Goal: Find specific page/section: Find specific page/section

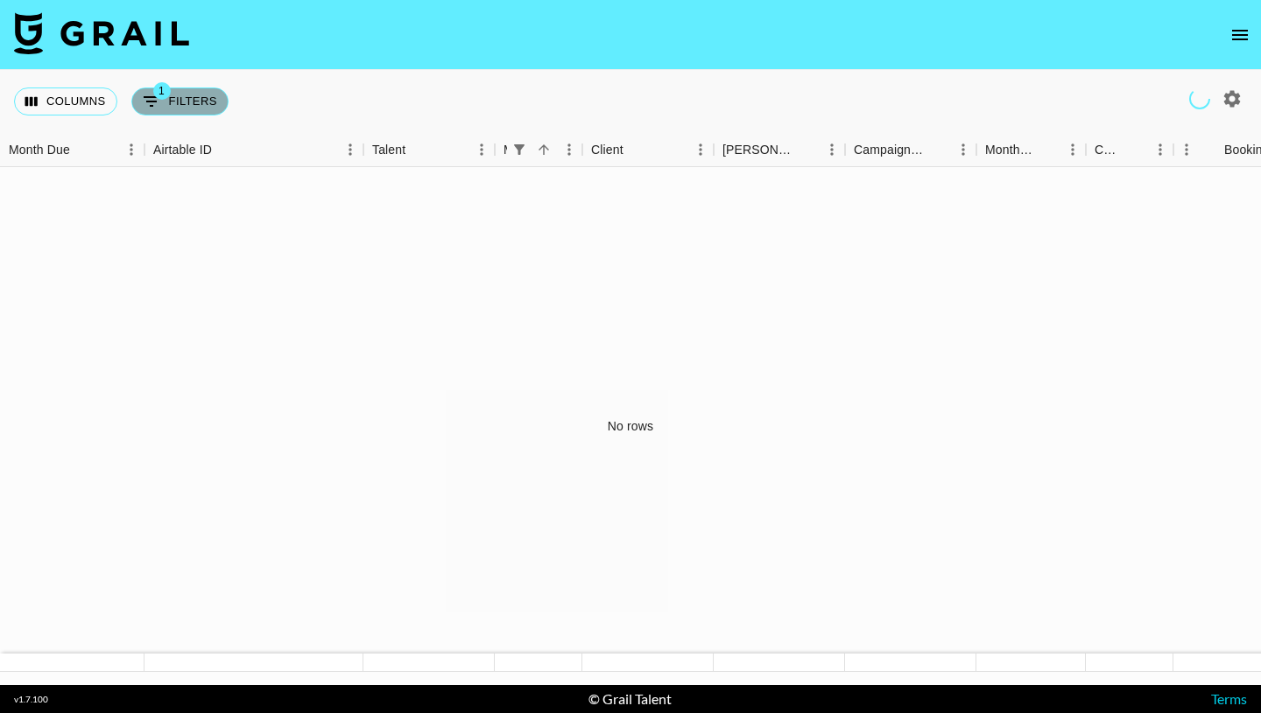
click at [188, 108] on button "1 Filters" at bounding box center [179, 102] width 97 height 28
select select "managerIds"
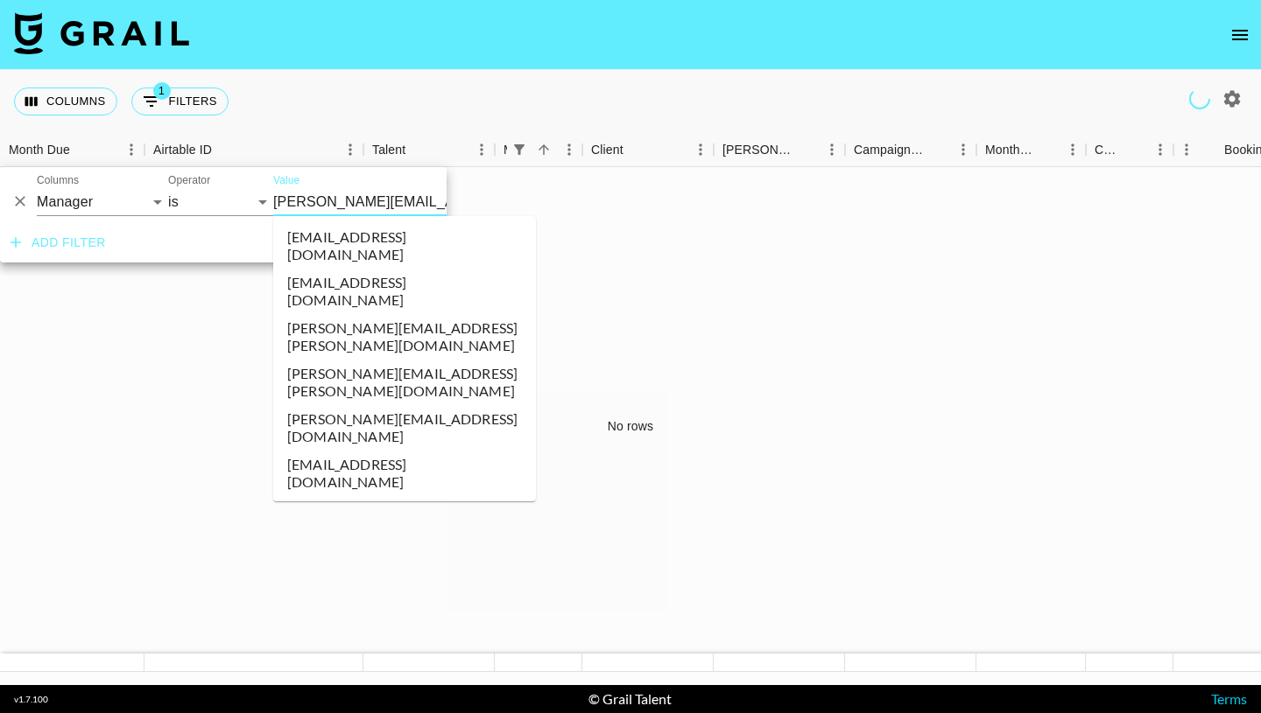
click at [402, 203] on input "[PERSON_NAME][EMAIL_ADDRESS][PERSON_NAME][DOMAIN_NAME]" at bounding box center [380, 201] width 214 height 27
click at [407, 405] on li "[PERSON_NAME][EMAIL_ADDRESS][DOMAIN_NAME]" at bounding box center [404, 428] width 263 height 46
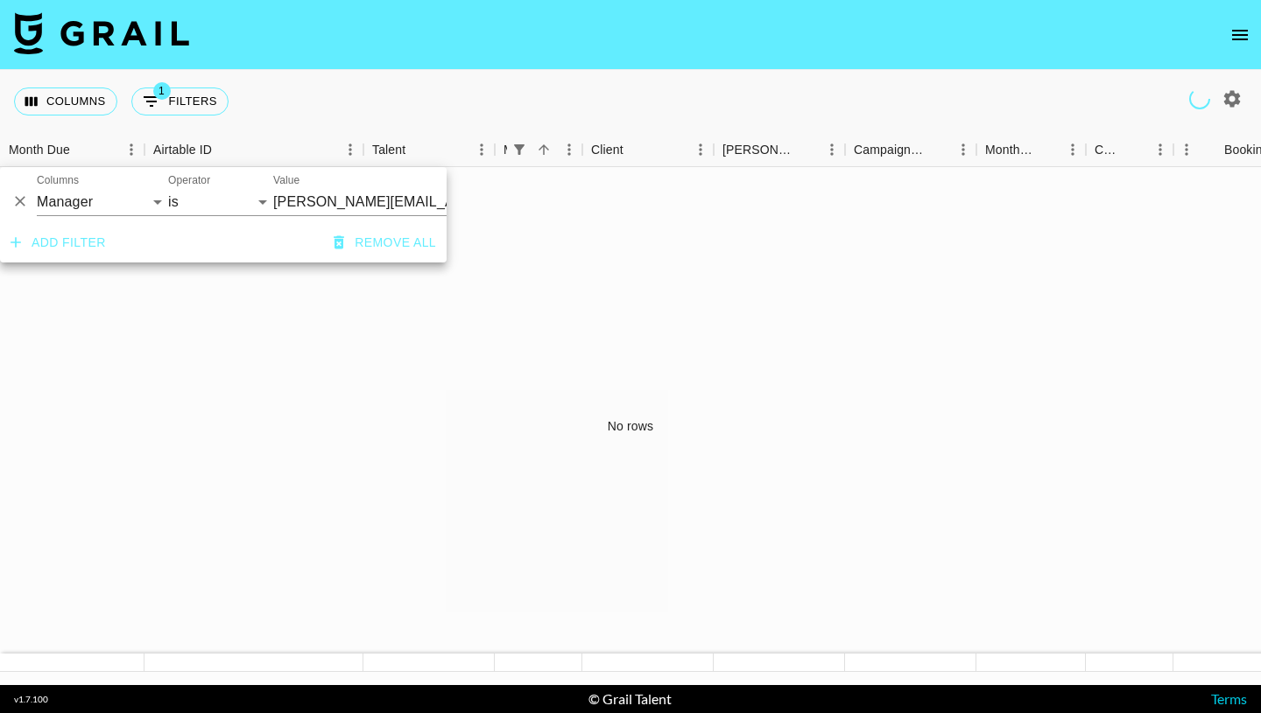
click at [271, 332] on div "No rows" at bounding box center [630, 426] width 1261 height 518
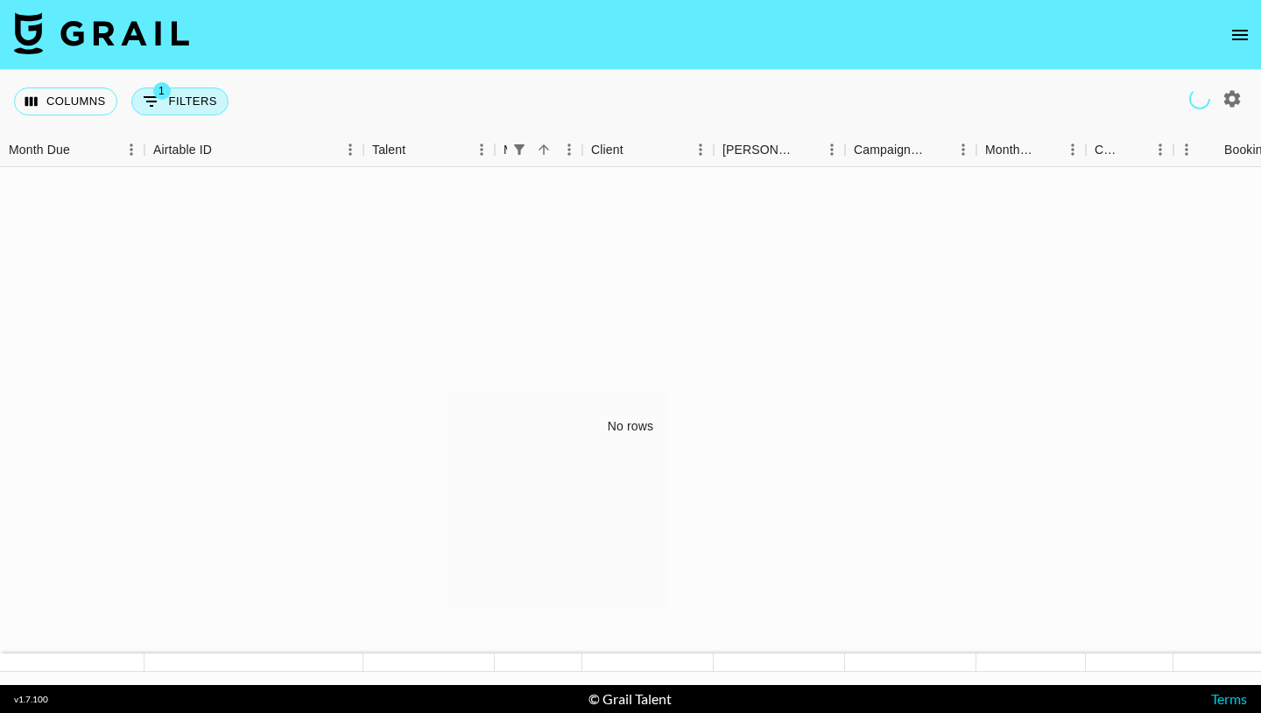
click at [176, 92] on button "1 Filters" at bounding box center [179, 102] width 97 height 28
select select "managerIds"
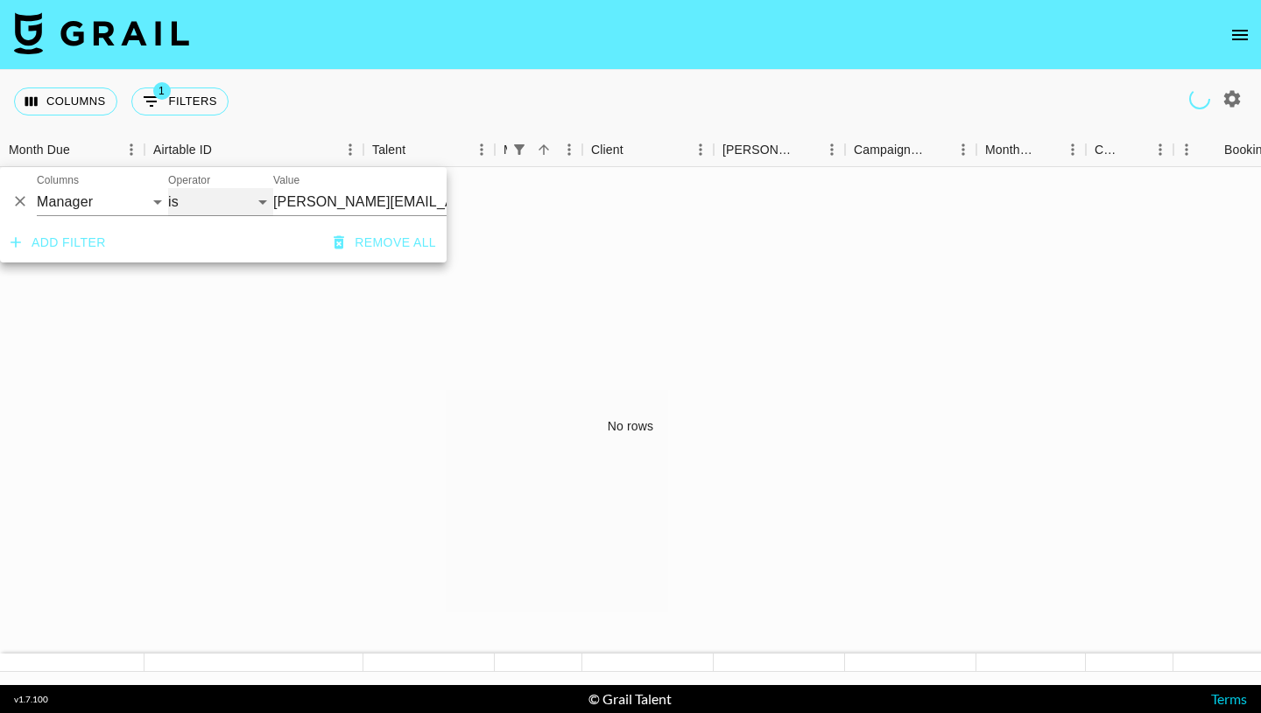
click at [207, 200] on select "is is not is any of is not any of" at bounding box center [220, 202] width 105 height 28
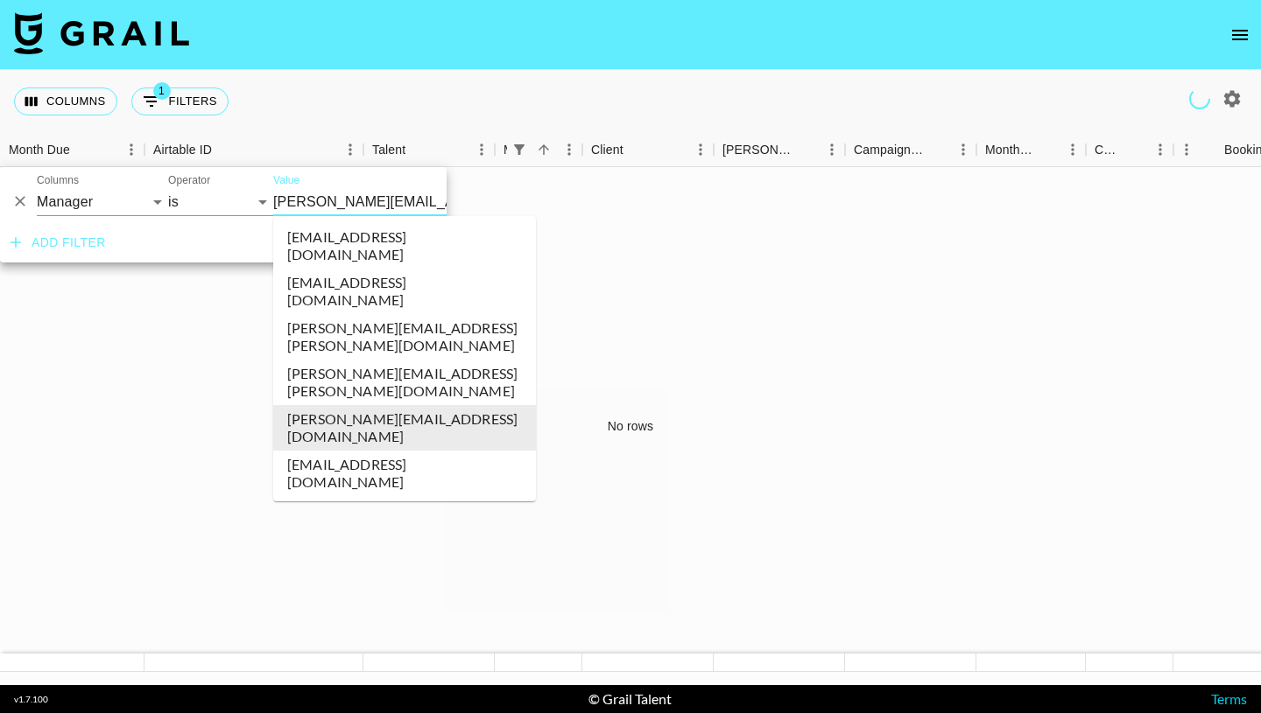
click at [302, 206] on input "[PERSON_NAME][EMAIL_ADDRESS][DOMAIN_NAME]" at bounding box center [380, 201] width 214 height 27
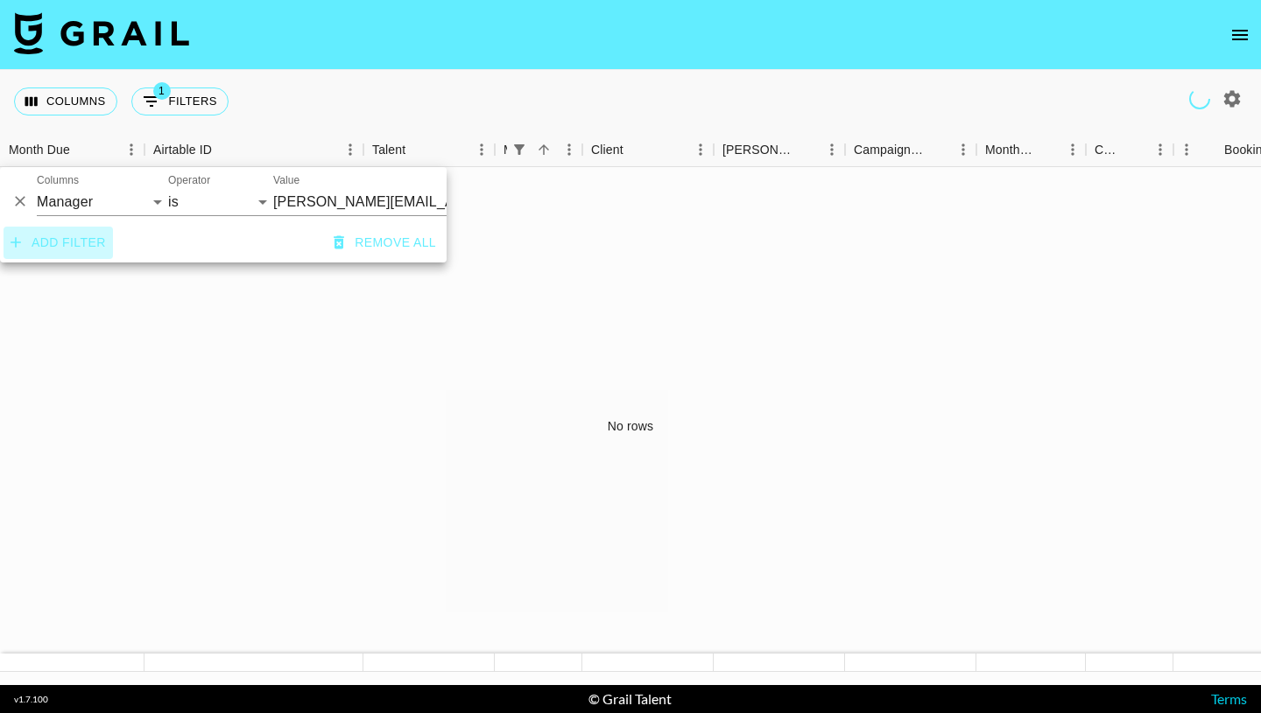
click at [74, 241] on button "Add filter" at bounding box center [58, 243] width 109 height 32
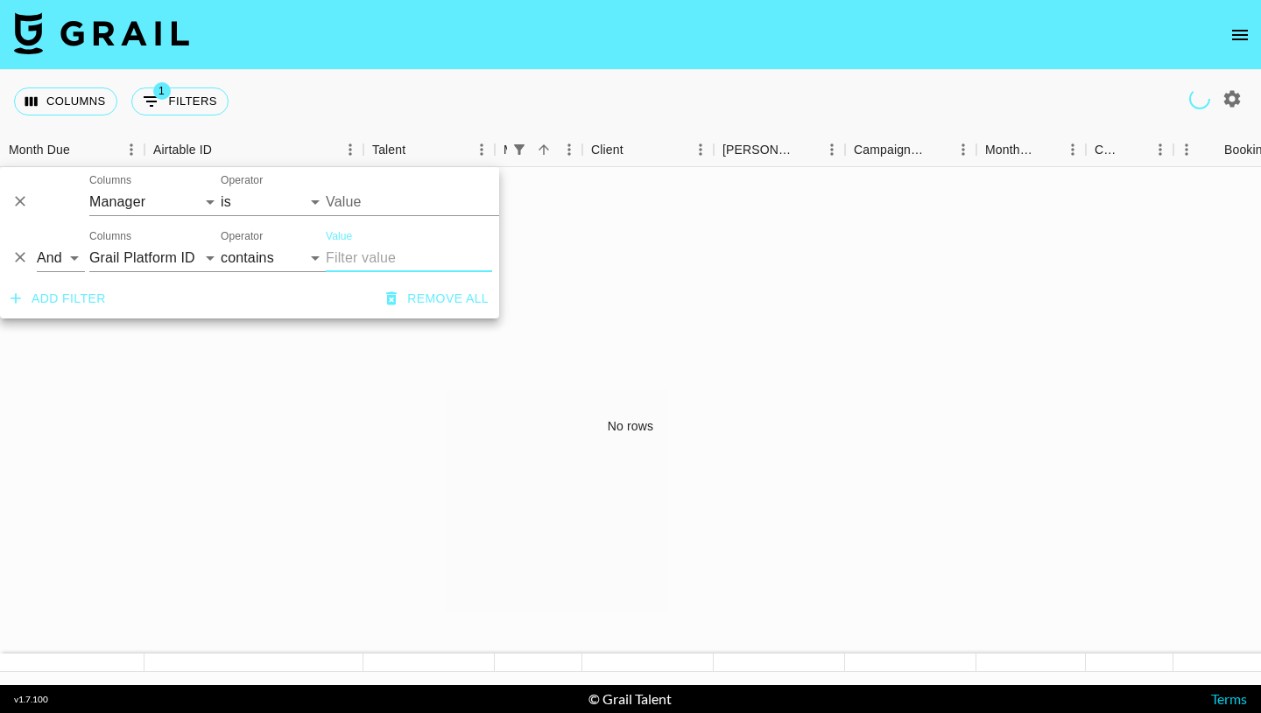
type input "[PERSON_NAME][EMAIL_ADDRESS][DOMAIN_NAME]"
click at [17, 255] on icon "Delete" at bounding box center [20, 258] width 11 height 11
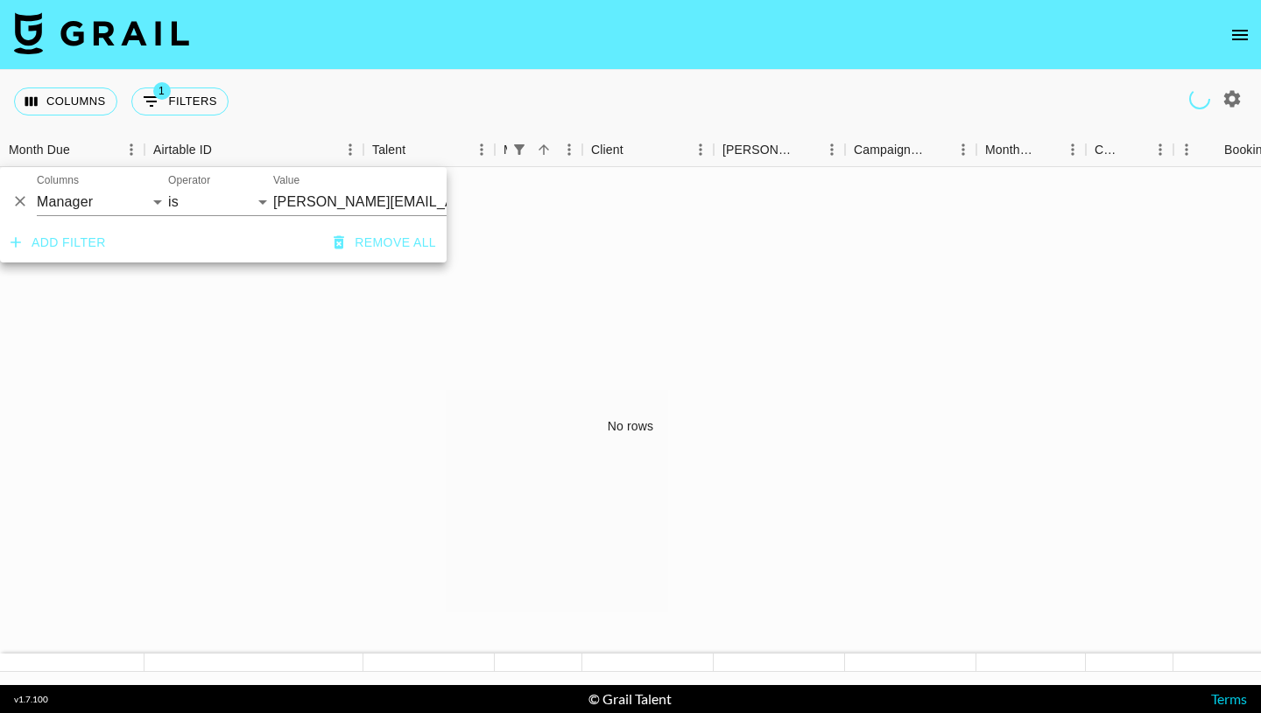
click at [363, 201] on input "[PERSON_NAME][EMAIL_ADDRESS][DOMAIN_NAME]" at bounding box center [380, 201] width 214 height 27
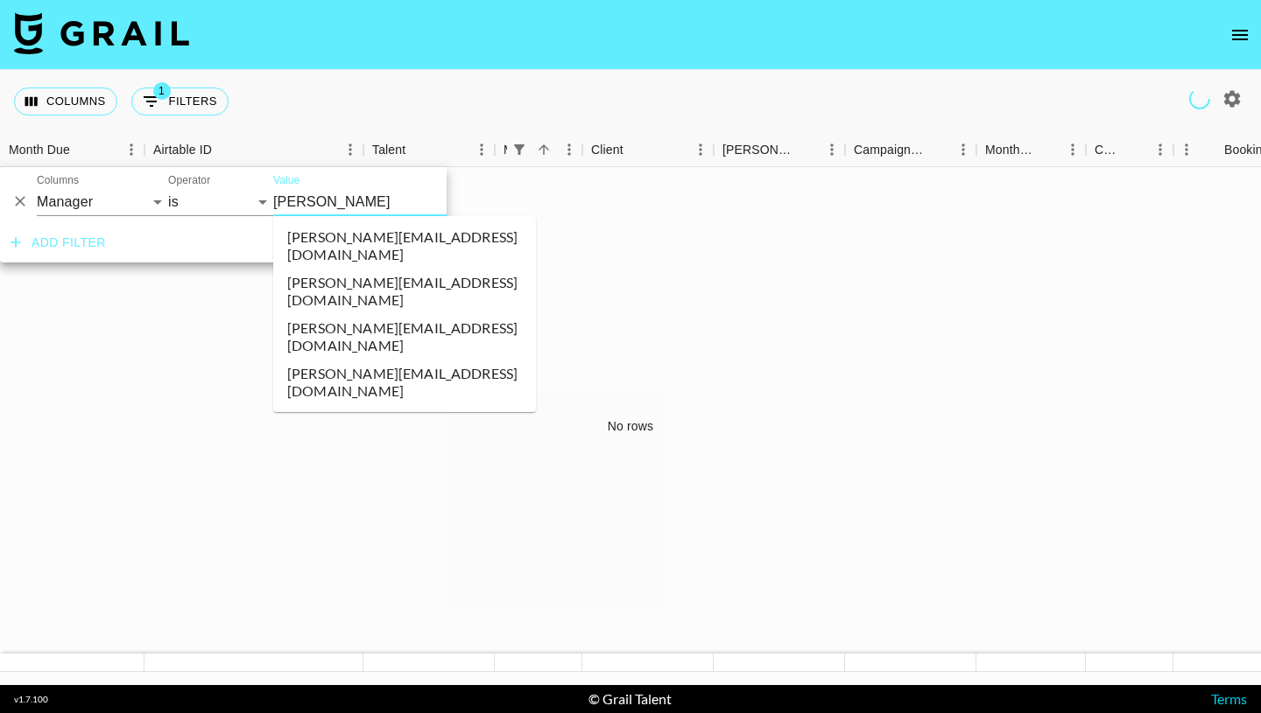
type input "[PERSON_NAME]"
click at [343, 360] on li "[PERSON_NAME][EMAIL_ADDRESS][DOMAIN_NAME]" at bounding box center [404, 383] width 263 height 46
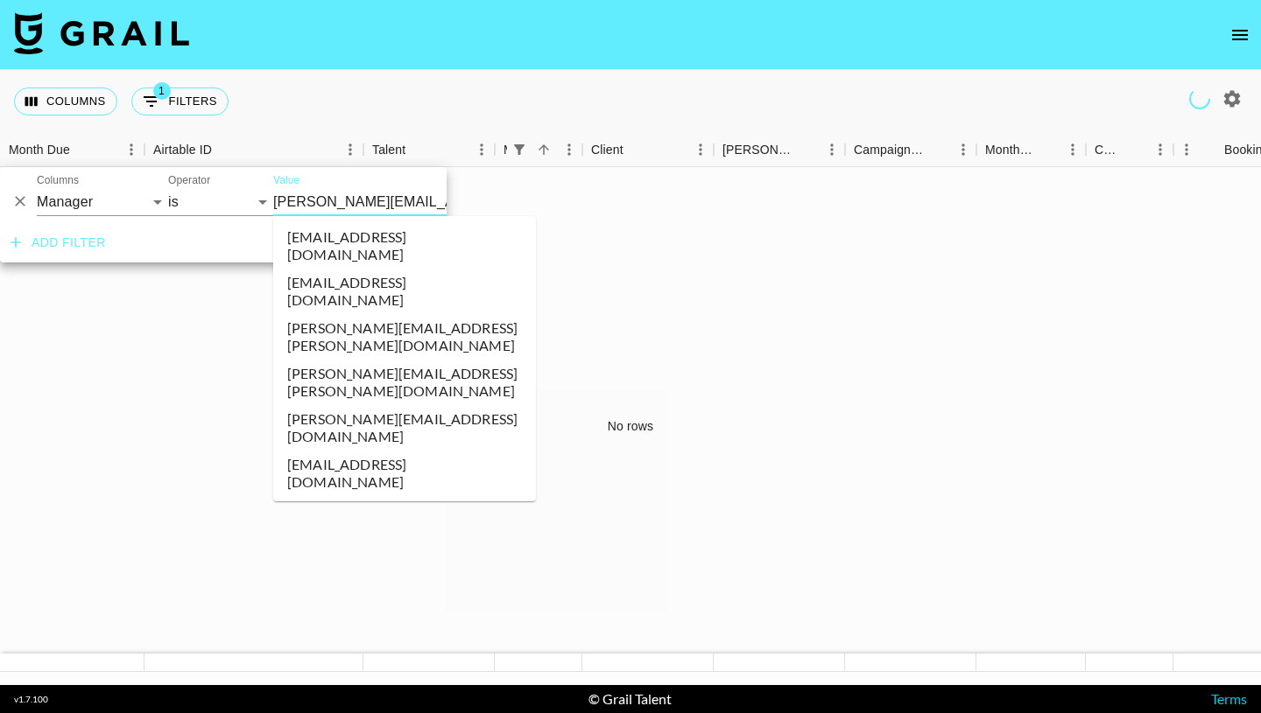
click at [367, 198] on input "[PERSON_NAME][EMAIL_ADDRESS][DOMAIN_NAME]" at bounding box center [380, 201] width 214 height 27
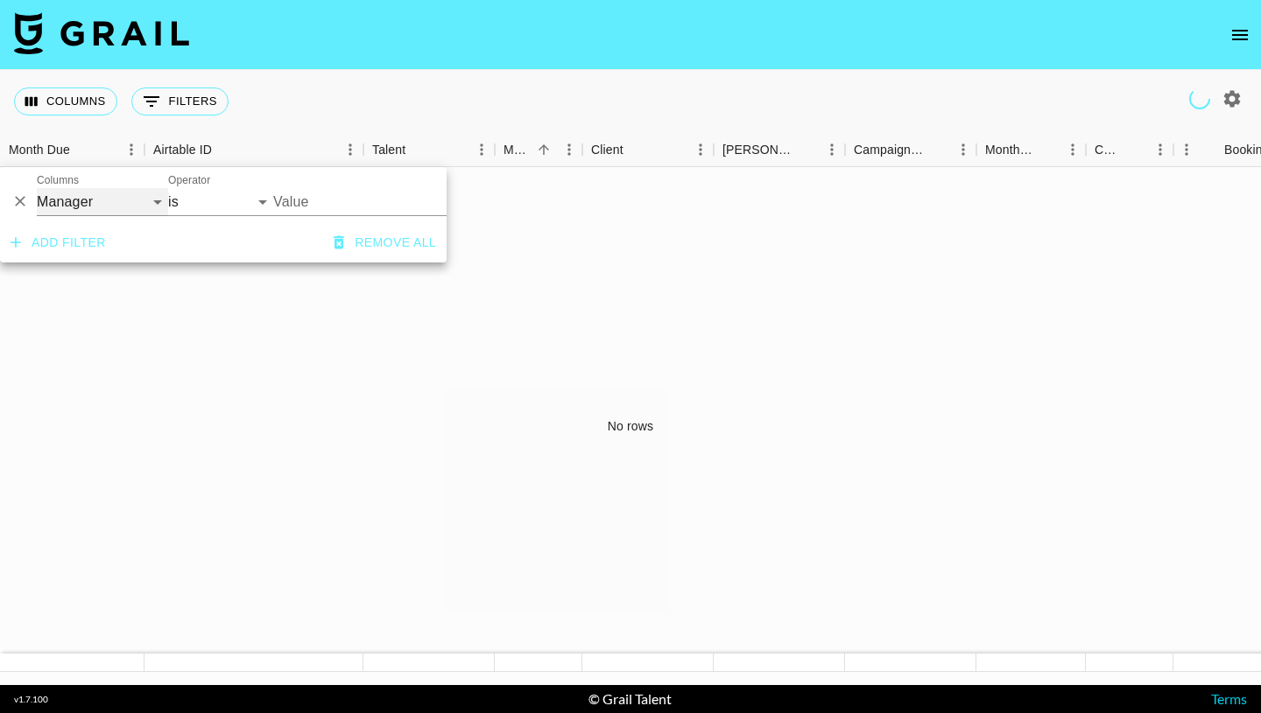
click at [150, 200] on select "Grail Platform ID Airtable ID Talent Manager Client [PERSON_NAME] Campaign (Typ…" at bounding box center [102, 202] width 131 height 28
select select "talentName"
select select "contains"
click at [202, 206] on select "contains equals starts with ends with is empty is not empty is any of" at bounding box center [220, 202] width 105 height 28
click at [317, 199] on input "Value" at bounding box center [356, 202] width 166 height 28
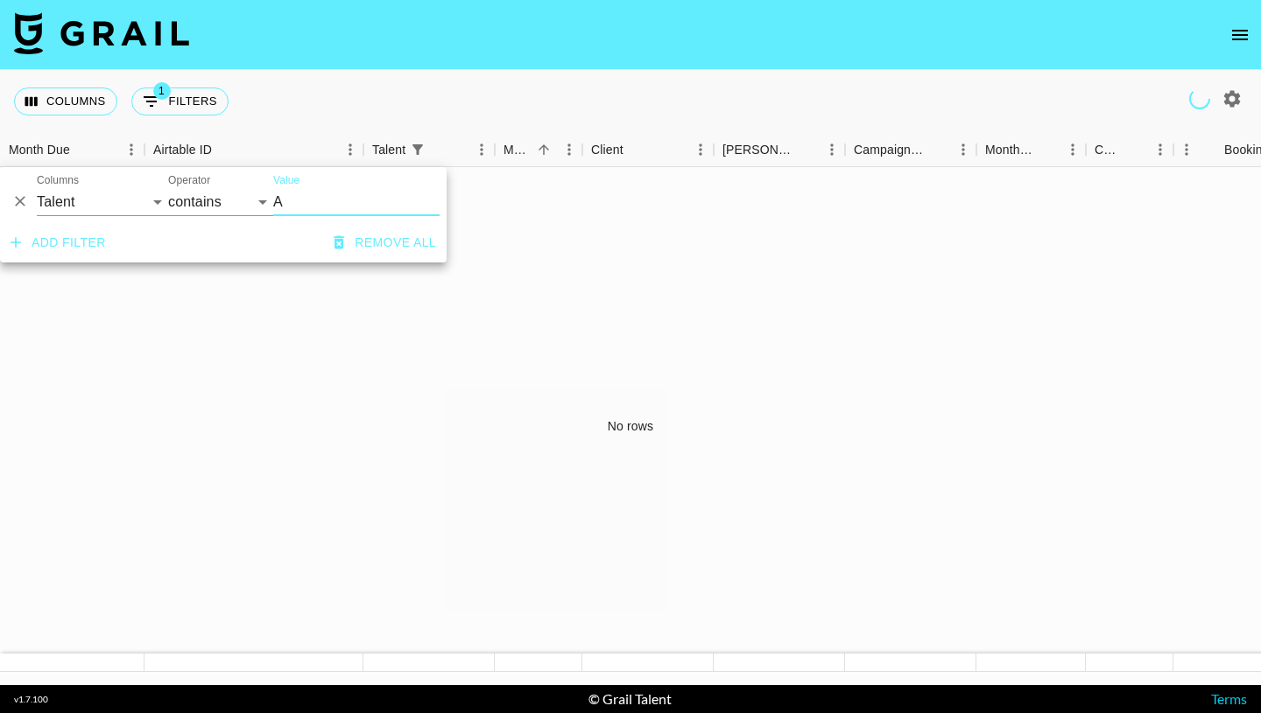
type input "A"
click at [589, 335] on div "No rows" at bounding box center [630, 426] width 1261 height 518
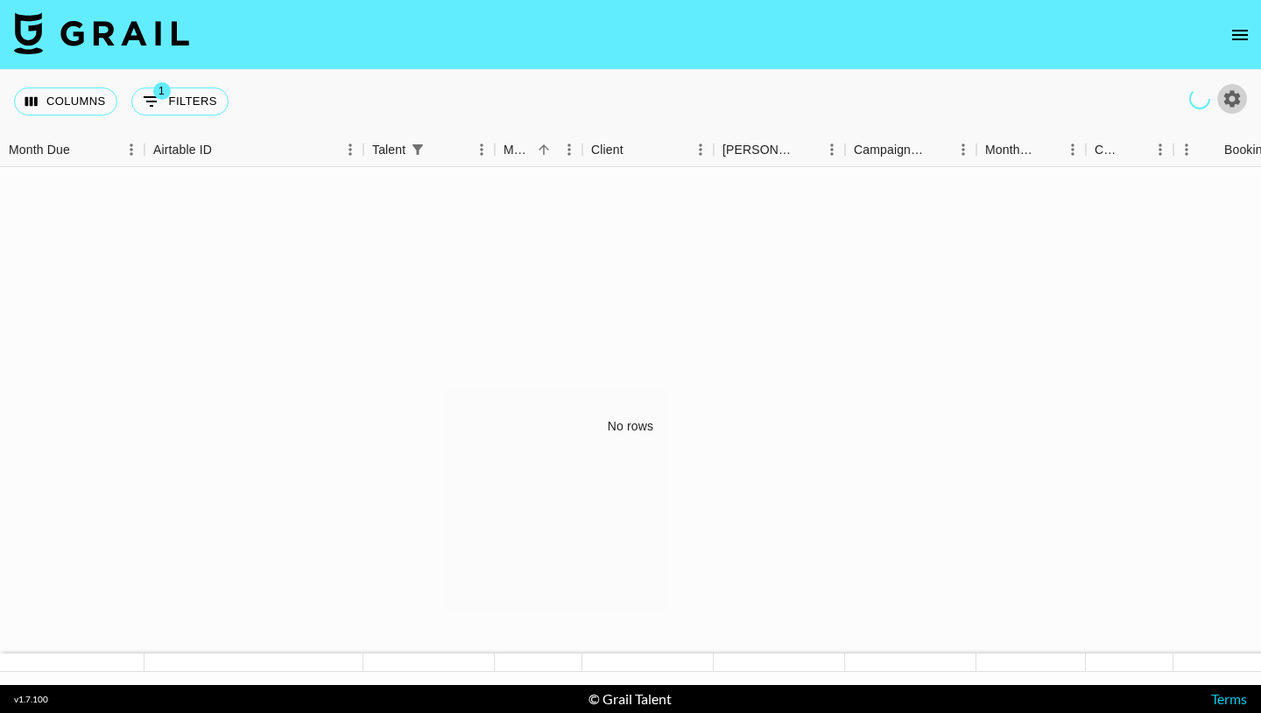
click at [1232, 99] on icon "button" at bounding box center [1231, 98] width 21 height 21
select select "[DATE]"
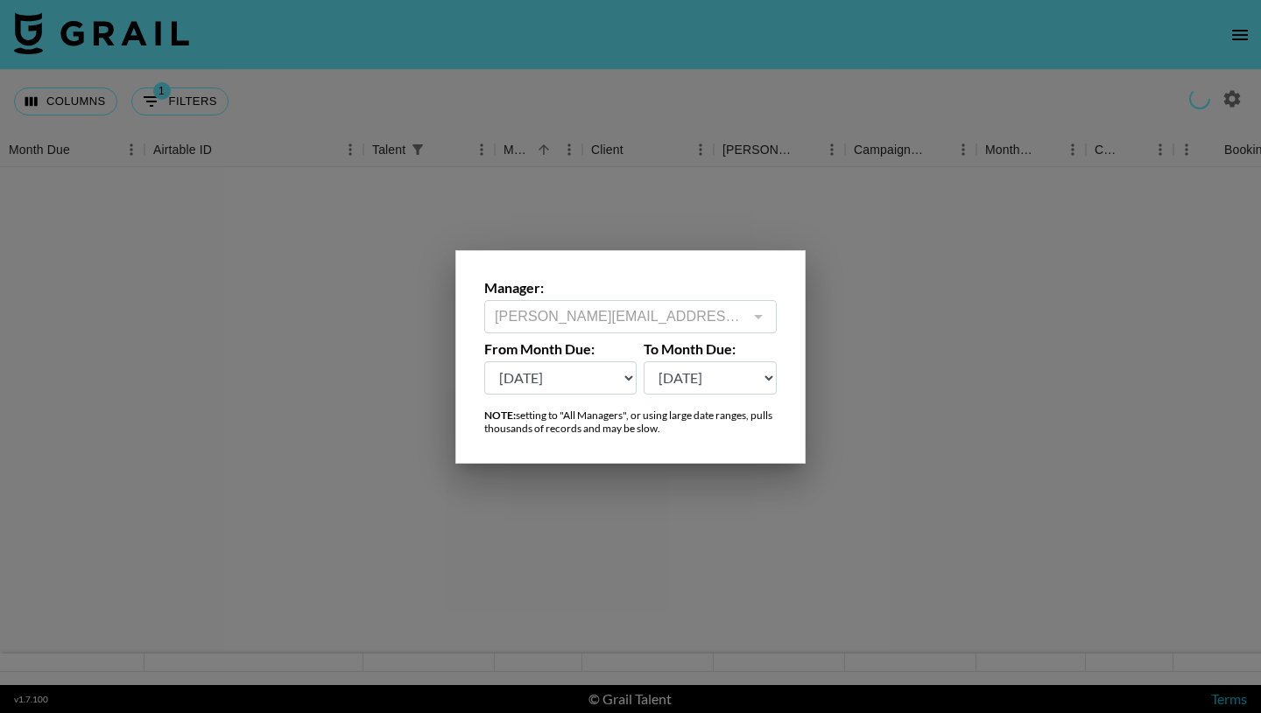
click at [749, 312] on div at bounding box center [757, 317] width 23 height 25
click at [757, 319] on div at bounding box center [757, 317] width 23 height 25
click at [864, 354] on div at bounding box center [630, 356] width 1261 height 713
